Goal: Task Accomplishment & Management: Complete application form

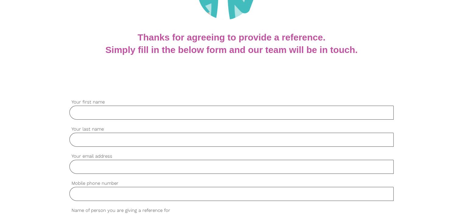
click at [218, 114] on input "Your first name" at bounding box center [231, 113] width 324 height 14
type input "Avani A S"
click at [82, 146] on input "Your last name" at bounding box center [231, 140] width 324 height 14
type input "-"
click at [84, 174] on div "settings Your email address" at bounding box center [231, 166] width 324 height 27
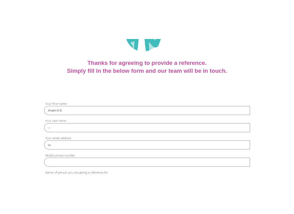
scroll to position [95, 0]
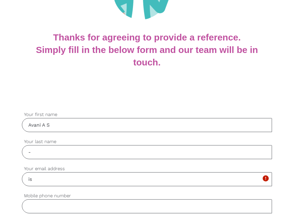
click at [133, 165] on label "Your email address" at bounding box center [147, 168] width 250 height 7
click at [133, 172] on input "is" at bounding box center [147, 179] width 250 height 14
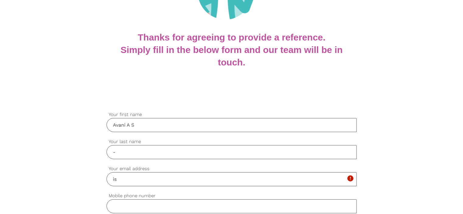
scroll to position [101, 0]
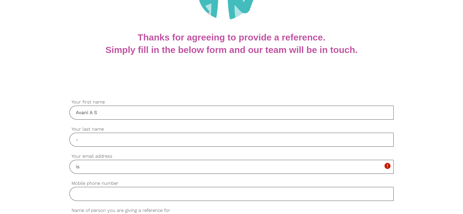
drag, startPoint x: 113, startPoint y: 168, endPoint x: 0, endPoint y: 192, distance: 115.9
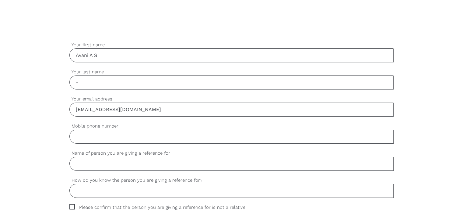
scroll to position [160, 0]
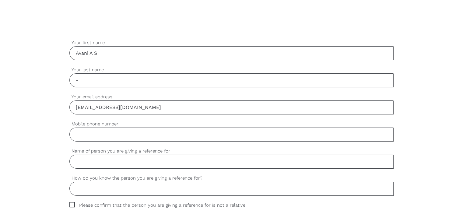
type input "[EMAIL_ADDRESS][DOMAIN_NAME]"
click at [175, 136] on input "Mobile phone number" at bounding box center [231, 135] width 324 height 14
type input "0422756856"
click at [160, 165] on input "Name of person you are giving a reference for" at bounding box center [231, 162] width 324 height 14
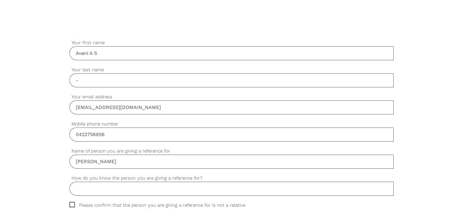
type input "[PERSON_NAME]"
click at [172, 185] on input "How do you know the person you are giving a reference for?" at bounding box center [231, 189] width 324 height 14
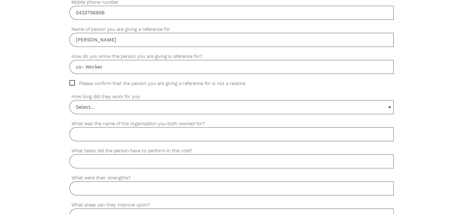
scroll to position [282, 0]
type input "co- Worker"
click at [70, 83] on span "Please confirm that the person you are giving a reference for is not a relative" at bounding box center [163, 83] width 188 height 7
click at [70, 83] on input "Please confirm that the person you are giving a reference for is not a relative" at bounding box center [71, 82] width 4 height 4
checkbox input "true"
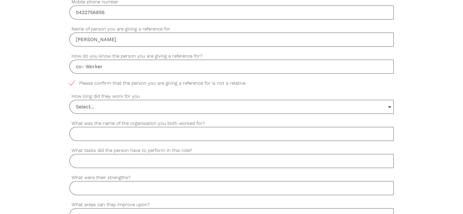
click at [105, 112] on input "Select..." at bounding box center [232, 106] width 324 height 13
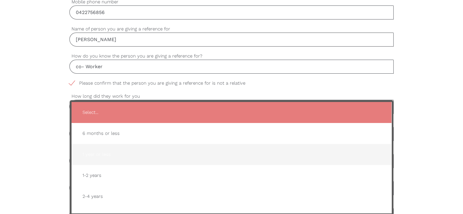
click at [149, 144] on li "1 year or less" at bounding box center [232, 154] width 320 height 21
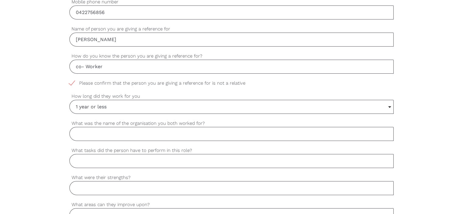
click at [158, 111] on input "1 year or less" at bounding box center [232, 106] width 324 height 13
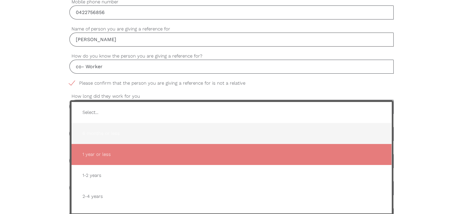
click at [138, 136] on span "6 months or less" at bounding box center [232, 133] width 308 height 15
type input "6 months or less"
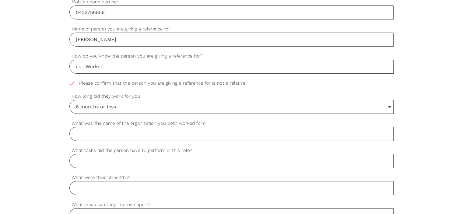
click at [138, 136] on input "What was the name of the organisation you both worked for?" at bounding box center [231, 134] width 324 height 14
drag, startPoint x: 102, startPoint y: 132, endPoint x: 0, endPoint y: 125, distance: 102.6
click at [0, 125] on div "settings Avani A S Your first name settings - Your last name settings avanisabu…" at bounding box center [231, 191] width 463 height 572
click at [153, 158] on input "What tasks did the person have to perform in this role?" at bounding box center [231, 161] width 324 height 14
click at [143, 136] on input "Caring Lotus" at bounding box center [231, 134] width 324 height 14
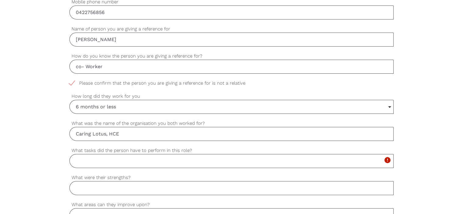
type input "Caring Lotus, HCE"
click at [127, 164] on input "What tasks did the person have to perform in this role?" at bounding box center [231, 161] width 324 height 14
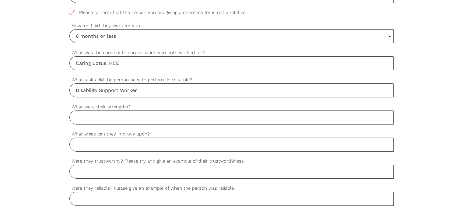
scroll to position [353, 0]
type input "Disability Support Worker"
click at [160, 119] on input "What were their strengths?" at bounding box center [231, 117] width 324 height 14
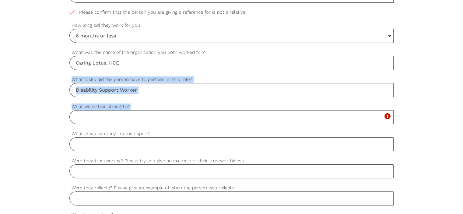
drag, startPoint x: 134, startPoint y: 108, endPoint x: 75, endPoint y: 83, distance: 65.1
click at [75, 83] on div "settings Avani A S Your first name settings - Your last name settings avanisabu…" at bounding box center [231, 120] width 324 height 548
copy div "What tasks did the person have to perform in this role? settings What were thei…"
click at [138, 115] on input "What were their strengths?" at bounding box center [231, 117] width 324 height 14
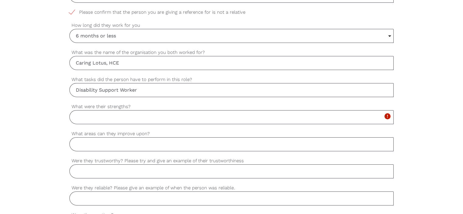
click at [138, 115] on input "What were their strengths?" at bounding box center [231, 117] width 324 height 14
paste input "Devika Abhilash is a dedicated and compassionate Disability Support Worker who …"
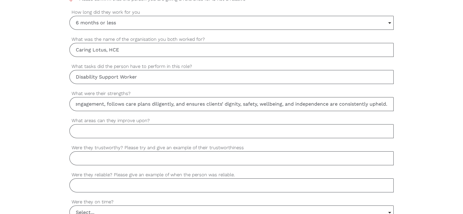
scroll to position [368, 0]
type input "Devika Abhilash is a dedicated and compassionate Disability Support Worker who …"
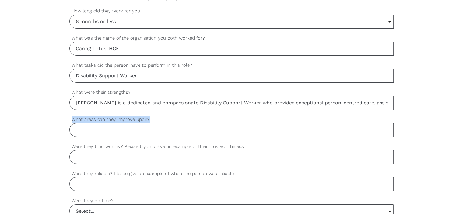
drag, startPoint x: 152, startPoint y: 120, endPoint x: 66, endPoint y: 119, distance: 85.9
click at [66, 119] on div "settings Avani A S Your first name settings - Your last name settings avanisabu…" at bounding box center [231, 106] width 463 height 572
copy label "What areas can they improve upon?"
click at [141, 130] on input "What areas can they improve upon?" at bounding box center [231, 130] width 324 height 14
paste input "Devika could further enhance her practice by expanding her skills in advanced b…"
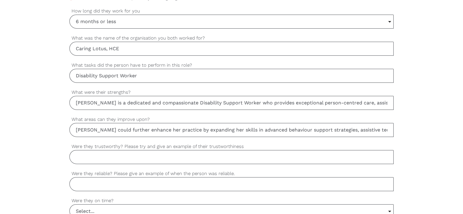
scroll to position [0, 568]
type input "Devika could further enhance her practice by expanding her skills in advanced b…"
click at [154, 154] on input "Were they trustworthy? Please try and give an example of their trustworthiness" at bounding box center [231, 157] width 324 height 14
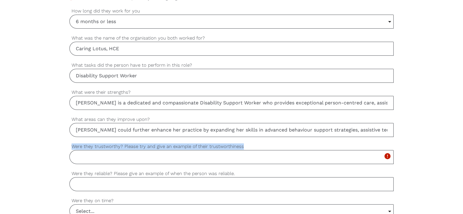
drag, startPoint x: 247, startPoint y: 142, endPoint x: 109, endPoint y: 153, distance: 138.4
click at [109, 153] on div "Were they trustworthy? Please try and give an example of their trustworthiness …" at bounding box center [231, 153] width 324 height 21
copy div "Were they trustworthy? Please try and give an example of their trustworthiness"
click at [182, 158] on input "Were they trustworthy? Please try and give an example of their trustworthiness" at bounding box center [231, 157] width 324 height 14
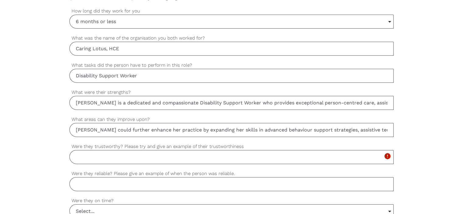
paste input "Yes, Devika was highly trustworthy, consistently demonstrating integrity and re…"
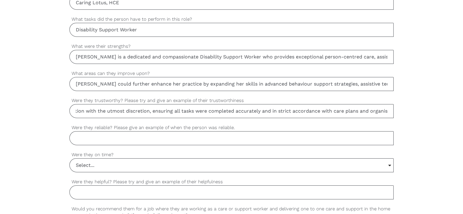
scroll to position [420, 0]
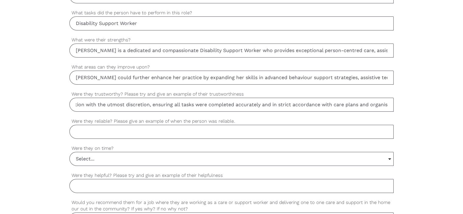
type input "Yes, Devika was highly trustworthy, consistently demonstrating integrity and re…"
click at [100, 158] on input "Select..." at bounding box center [232, 158] width 324 height 13
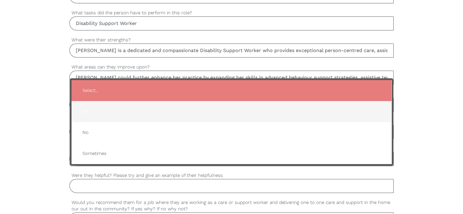
click at [113, 118] on li "Yes" at bounding box center [232, 111] width 320 height 21
type input "Yes"
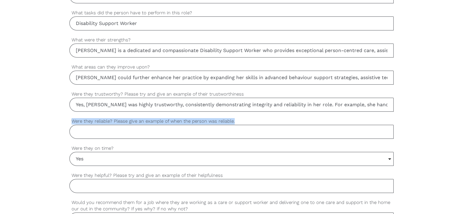
drag, startPoint x: 244, startPoint y: 118, endPoint x: 59, endPoint y: 119, distance: 185.2
click at [59, 119] on div "settings Avani A S Your first name settings - Your last name settings avanisabu…" at bounding box center [231, 53] width 463 height 572
copy label "Were they reliable? Please give an example of when the person was reliable."
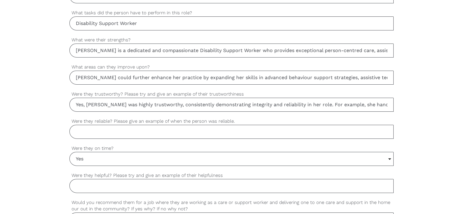
click at [202, 126] on input "Were they reliable? Please give an example of when the person was reliable." at bounding box center [231, 132] width 324 height 14
paste input "Yes, Devika was very reliable, consistently fulfilling her duties and often goi…"
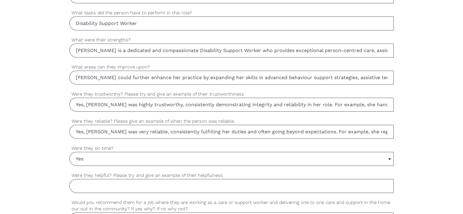
scroll to position [0, 394]
type input "Yes, Devika was very reliable, consistently fulfilling her duties and often goi…"
click at [195, 159] on input "Yes" at bounding box center [232, 158] width 324 height 13
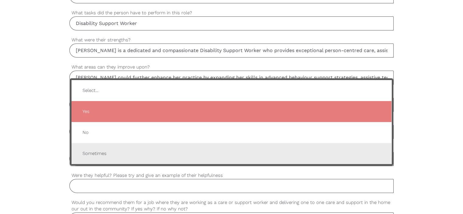
click at [195, 159] on li "Sometimes" at bounding box center [232, 153] width 320 height 21
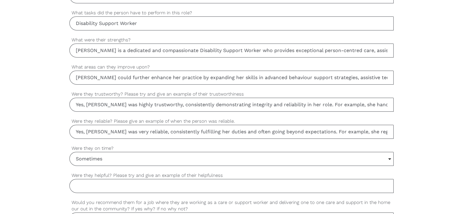
click at [180, 157] on input "Sometimes" at bounding box center [232, 158] width 324 height 13
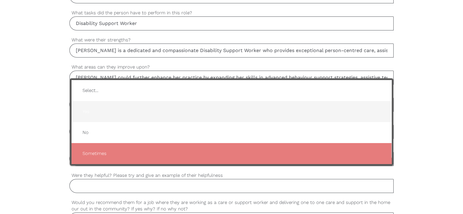
click at [136, 106] on span "Yes" at bounding box center [232, 111] width 308 height 15
type input "Yes"
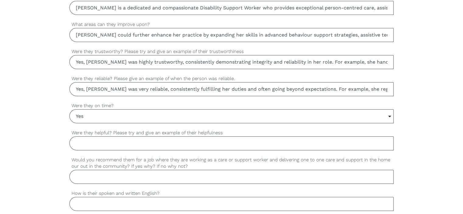
scroll to position [464, 0]
click at [248, 144] on input "Were they helpful? Please try and give an example of their helpfulness" at bounding box center [231, 142] width 324 height 14
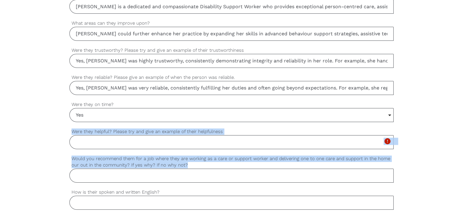
drag, startPoint x: 186, startPoint y: 165, endPoint x: 86, endPoint y: 142, distance: 102.5
click at [86, 142] on div "settings Avani A S Your first name settings - Your last name settings avanisabu…" at bounding box center [231, 10] width 324 height 548
copy div "Were they helpful? Please try and give an example of their helpfulness Please c…"
click at [178, 138] on input "Were they helpful? Please try and give an example of their helpfulness" at bounding box center [231, 142] width 324 height 14
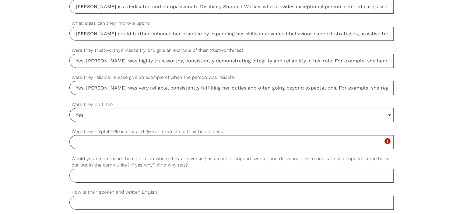
paste input "Yes, Devika was exceptionally helpful, always willing to assist colleagues and …"
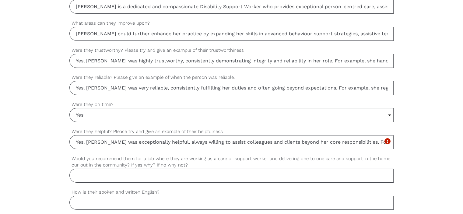
scroll to position [0, 396]
type input "Yes, Devika was exceptionally helpful, always willing to assist colleagues and …"
click at [112, 179] on input "Would you recommend them for a job where they are working as a care or support …" at bounding box center [231, 176] width 324 height 14
paste input "I would strongly recommend Devika for a role involving one-to-one care and supp…"
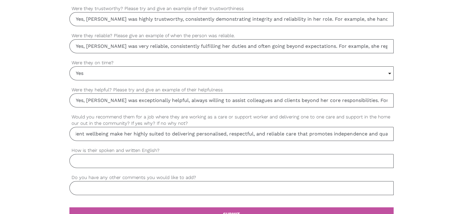
scroll to position [506, 0]
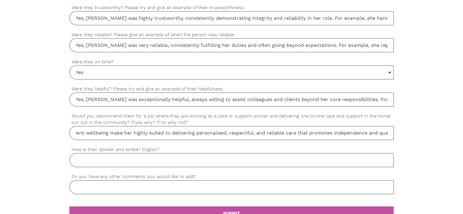
type input "I would strongly recommend Devika for a role involving one-to-one care and supp…"
drag, startPoint x: 165, startPoint y: 149, endPoint x: 59, endPoint y: 147, distance: 106.0
copy label "How is their spoken and written English?"
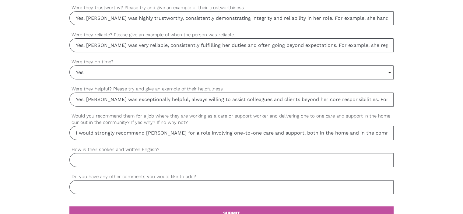
click at [134, 158] on input "How is their spoken and written English?" at bounding box center [231, 160] width 324 height 14
paste input "Devika’s spoken and written English is excellent. She communicates clearly and …"
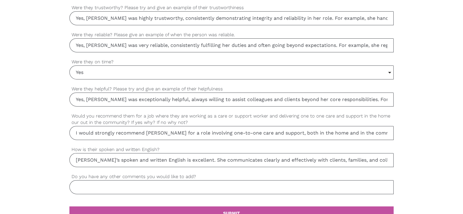
scroll to position [0, 456]
type input "Devika’s spoken and written English is excellent. She communicates clearly and …"
click at [158, 183] on input "Do you have any other comments you would like to add?" at bounding box center [231, 187] width 324 height 14
type input "-nop"
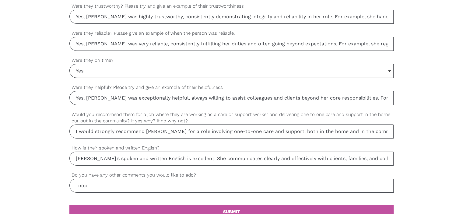
drag, startPoint x: 178, startPoint y: 182, endPoint x: 0, endPoint y: 222, distance: 182.4
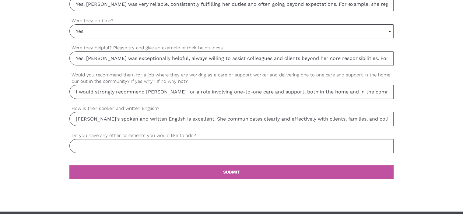
drag, startPoint x: 196, startPoint y: 137, endPoint x: 217, endPoint y: 120, distance: 27.3
drag, startPoint x: 198, startPoint y: 134, endPoint x: 3, endPoint y: 149, distance: 195.8
copy div "Do you have any other comments you would like to add?"
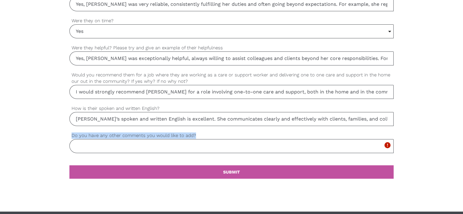
click at [179, 146] on input "Do you have any other comments you would like to add?" at bounding box center [231, 146] width 324 height 14
paste input "Devika is a highly dedicated and compassionate professional who consistently de…"
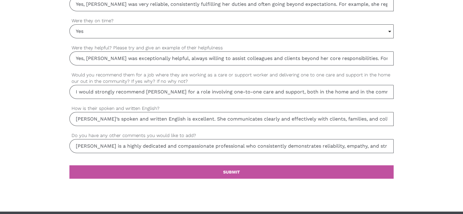
scroll to position [0, 509]
type input "Devika is a highly dedicated and compassionate professional who consistently de…"
click at [243, 168] on link "settings SUBMIT" at bounding box center [231, 171] width 324 height 13
